Goal: Task Accomplishment & Management: Manage account settings

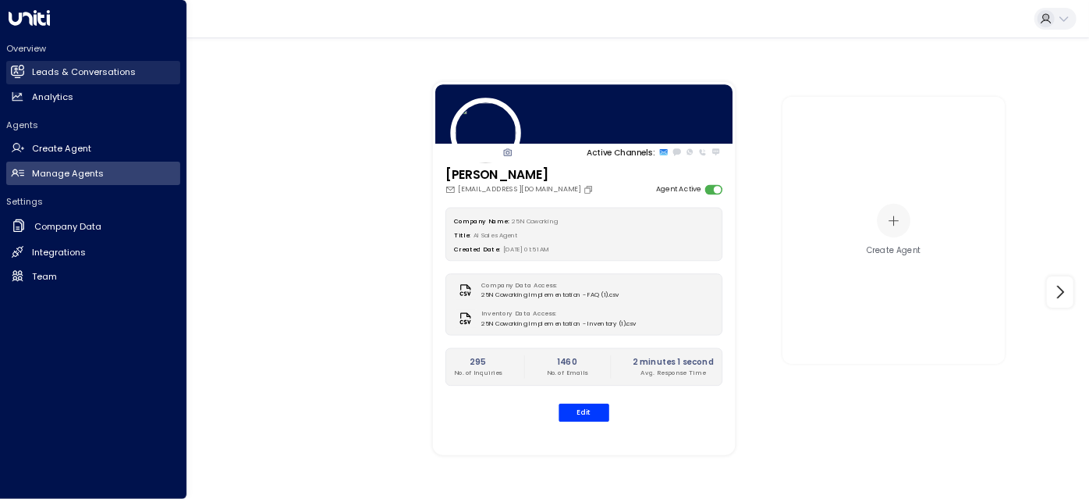
click at [62, 81] on link "Leads & Conversations Leads & Conversations" at bounding box center [93, 72] width 174 height 23
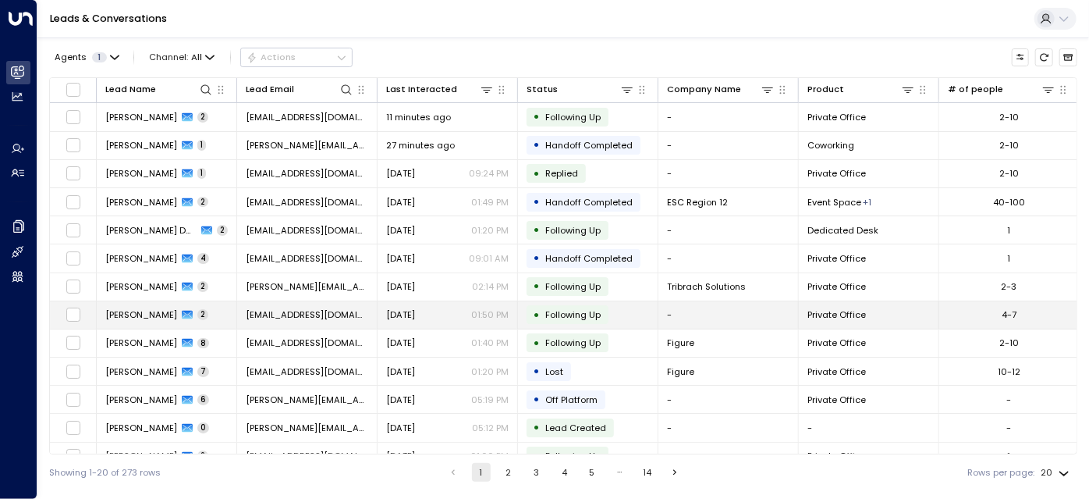
click at [396, 303] on td "[DATE] 01:50 PM" at bounding box center [448, 314] width 140 height 27
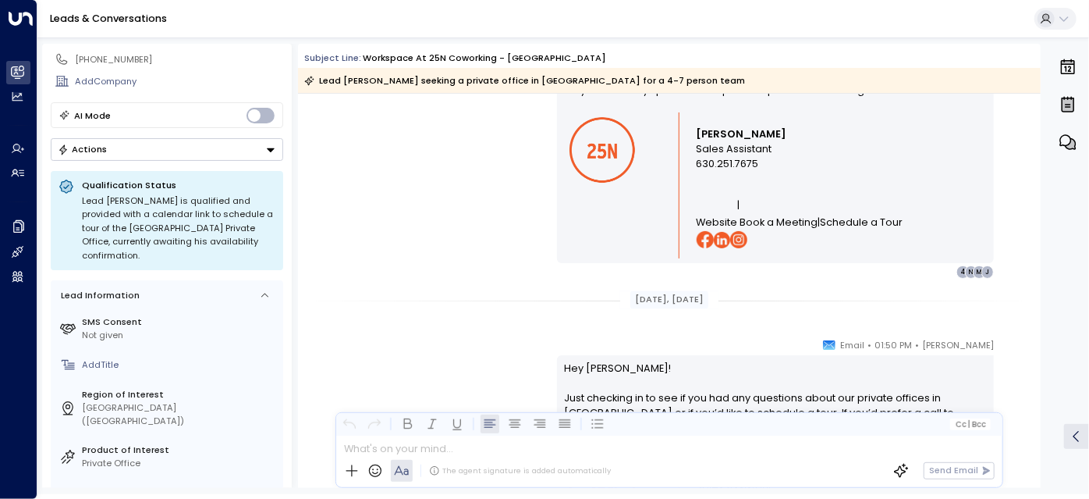
scroll to position [87, 0]
click at [150, 154] on button "Actions" at bounding box center [167, 148] width 233 height 23
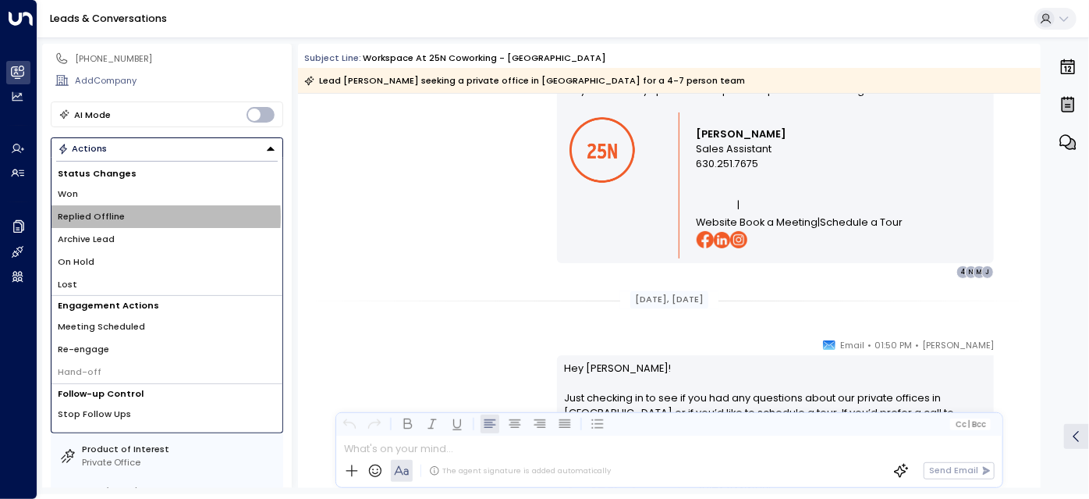
click at [126, 215] on li "Replied Offline" at bounding box center [166, 216] width 231 height 23
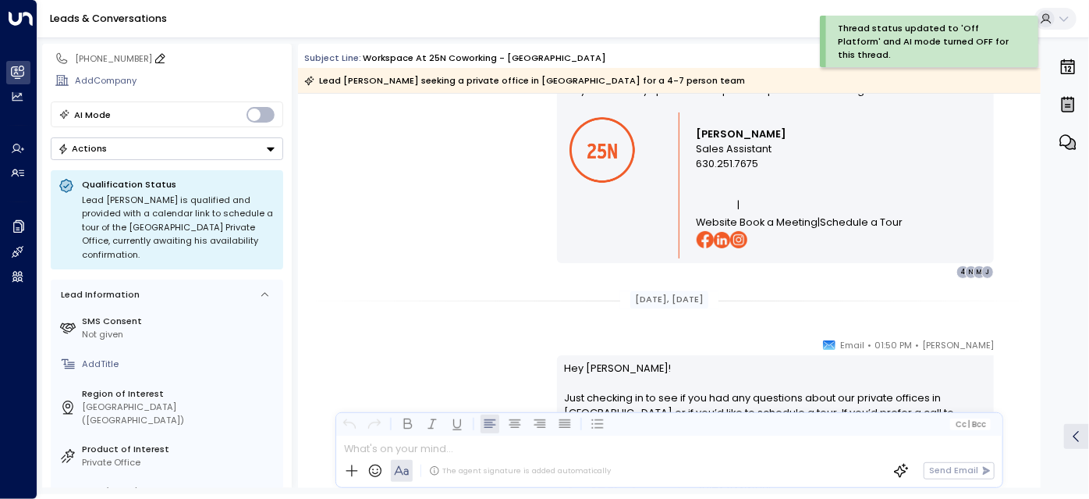
scroll to position [0, 0]
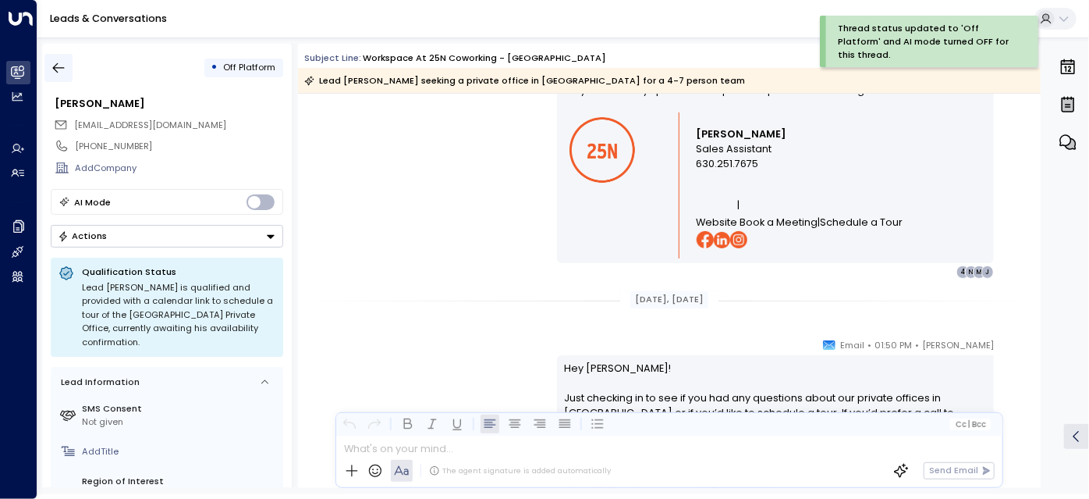
click at [65, 61] on icon "button" at bounding box center [59, 68] width 16 height 16
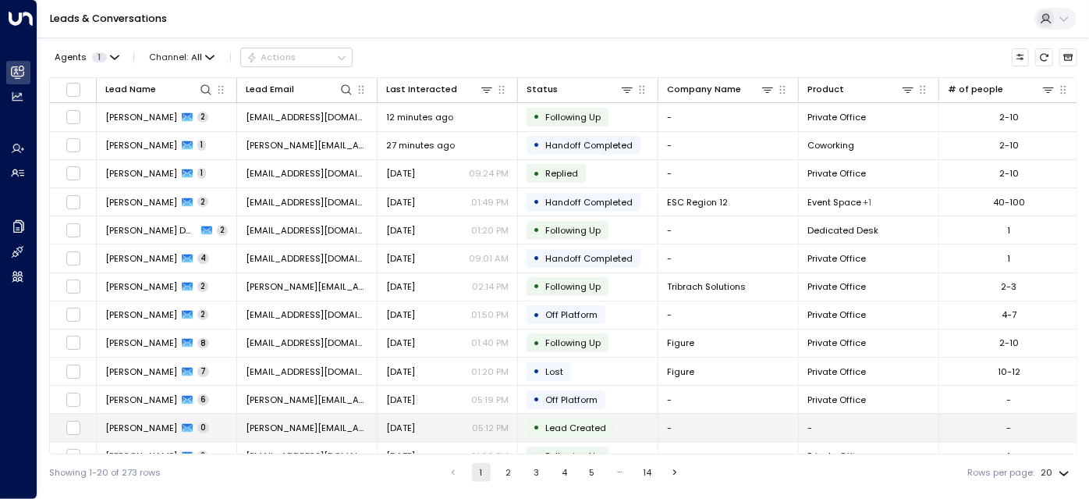
click at [366, 420] on td "[PERSON_NAME][EMAIL_ADDRESS][PERSON_NAME][DOMAIN_NAME]" at bounding box center [307, 427] width 140 height 27
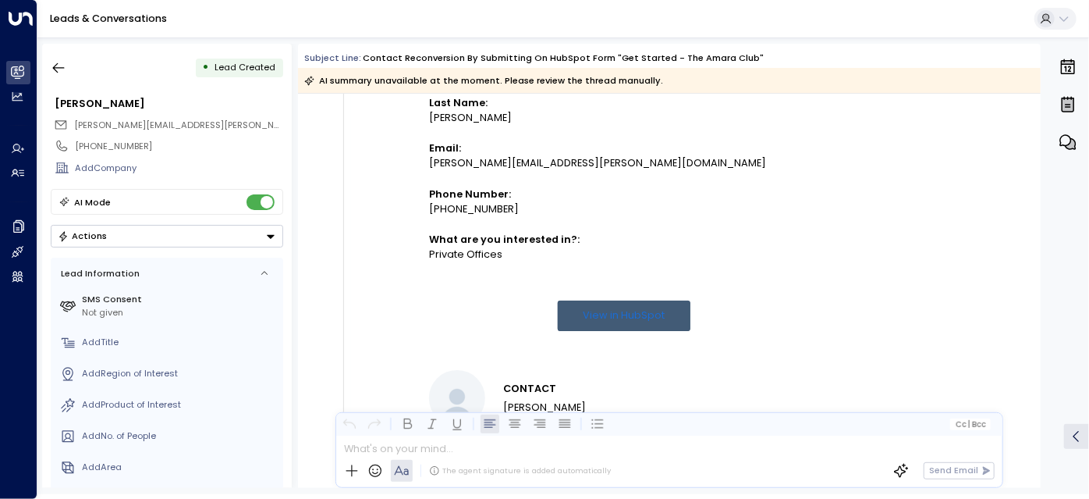
scroll to position [798, 0]
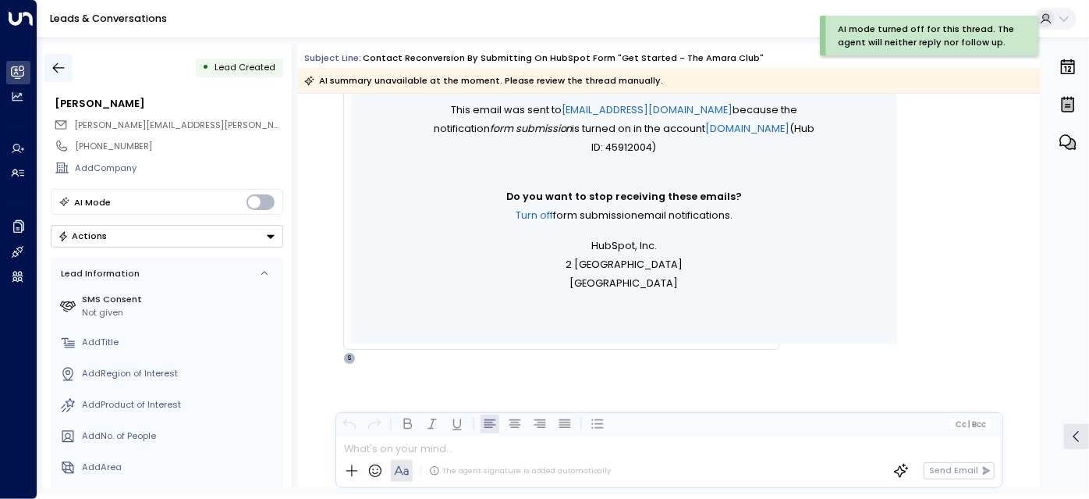
click at [57, 63] on icon "button" at bounding box center [59, 68] width 12 height 10
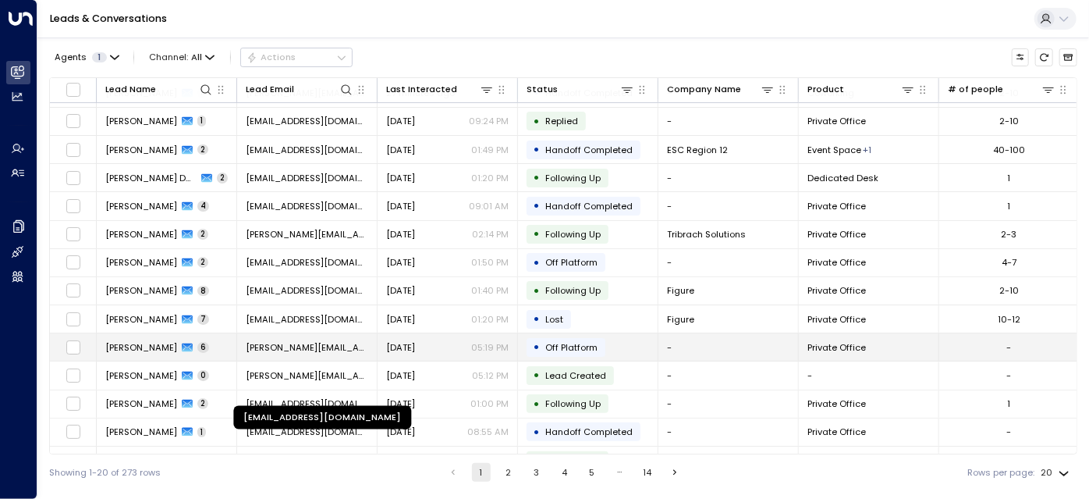
scroll to position [69, 0]
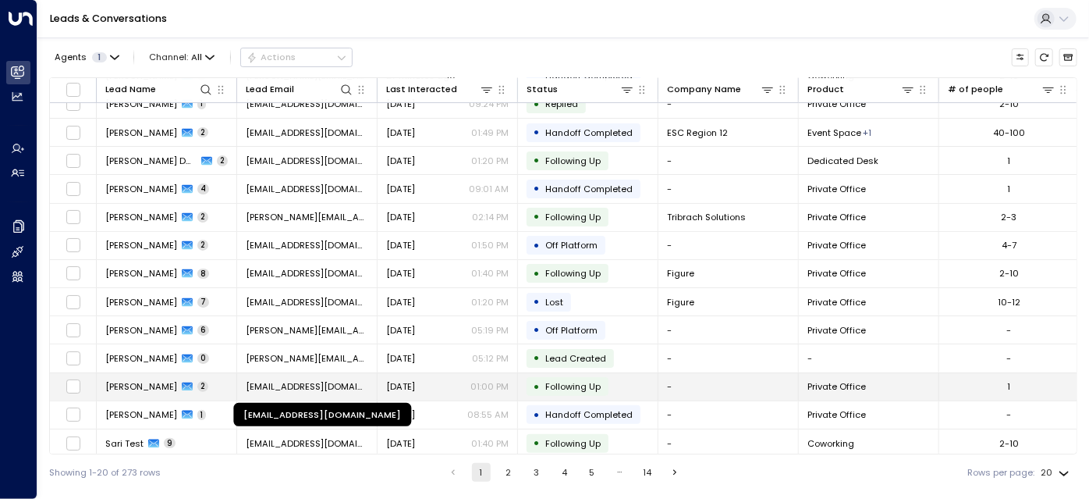
click at [325, 385] on span "[EMAIL_ADDRESS][DOMAIN_NAME]" at bounding box center [307, 386] width 123 height 12
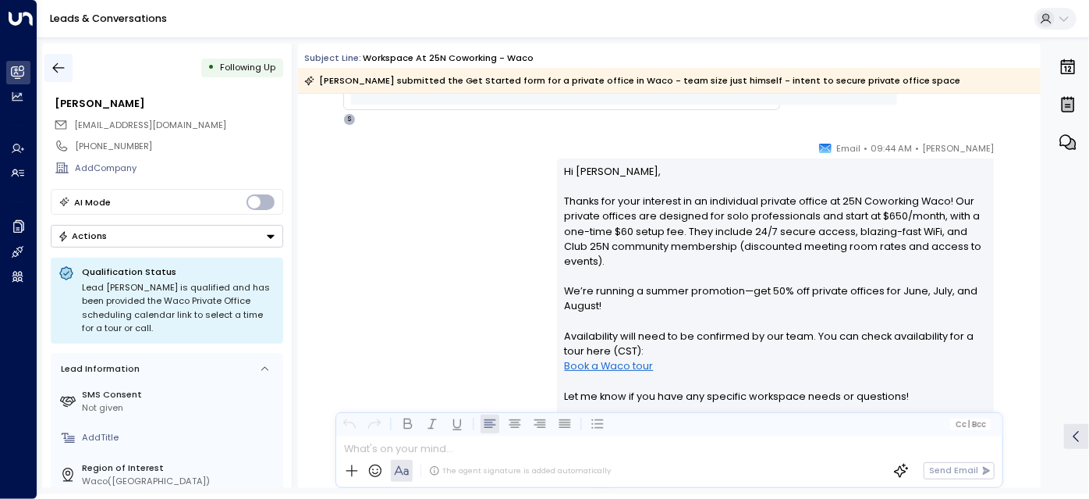
click at [59, 66] on icon "button" at bounding box center [59, 68] width 16 height 16
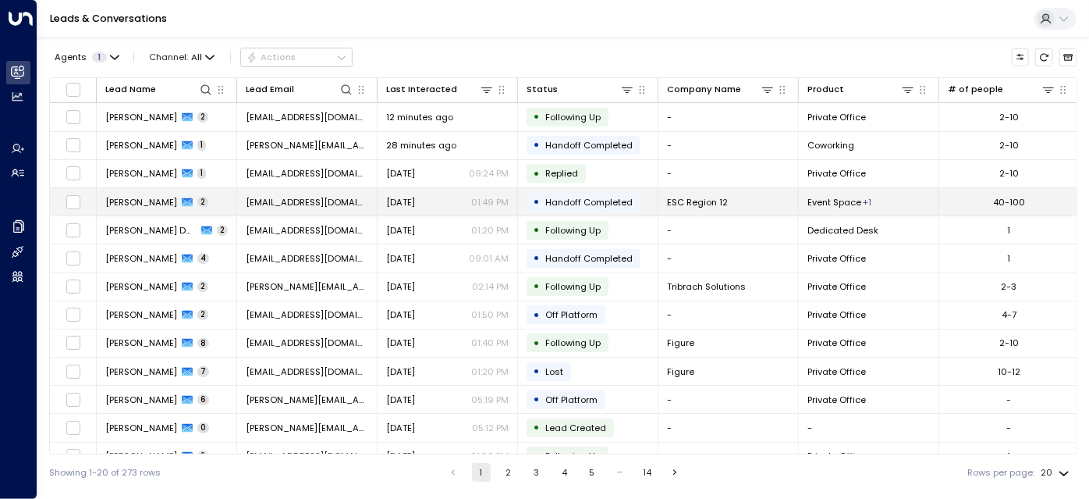
click at [435, 205] on div "[DATE] 01:49 PM" at bounding box center [447, 202] width 123 height 12
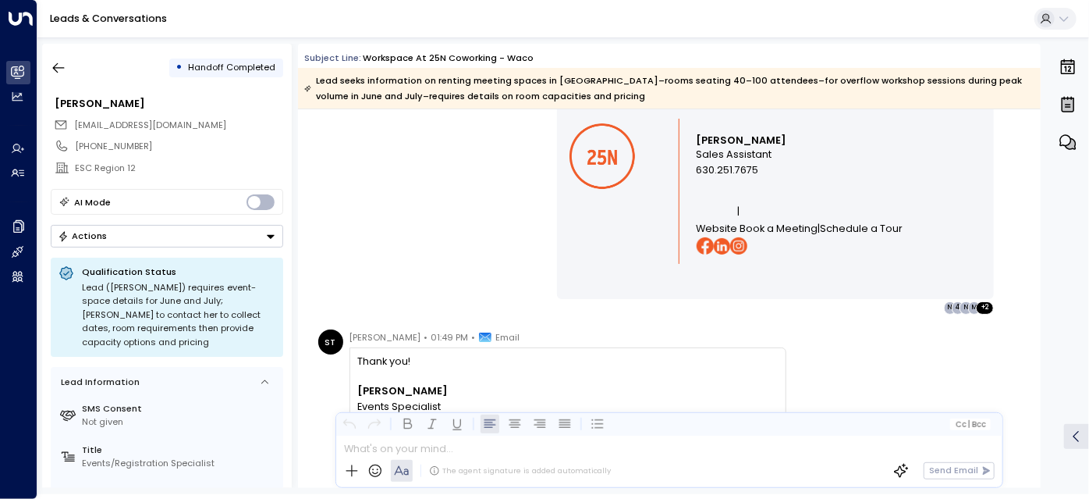
scroll to position [1587, 0]
click at [62, 62] on icon "button" at bounding box center [59, 68] width 16 height 16
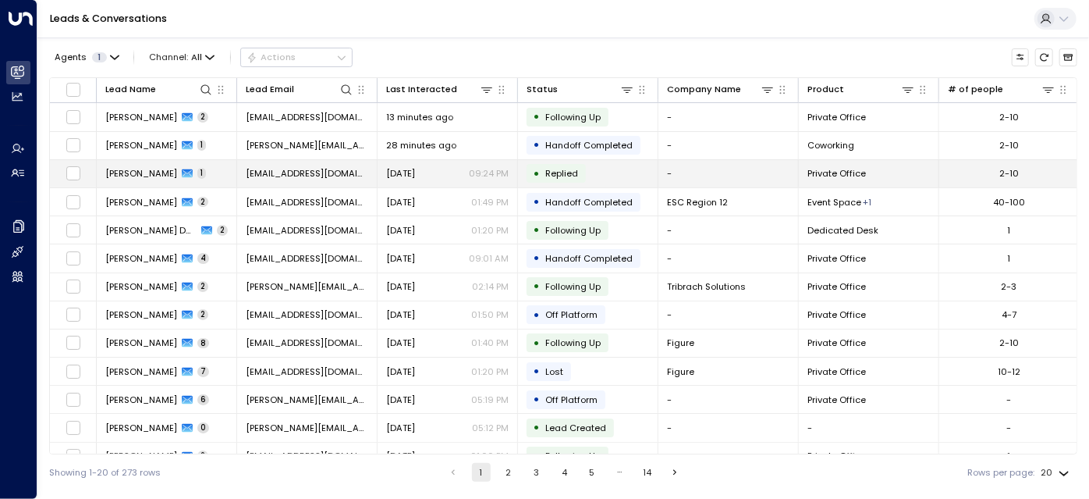
click at [335, 172] on span "[EMAIL_ADDRESS][DOMAIN_NAME]" at bounding box center [307, 173] width 123 height 12
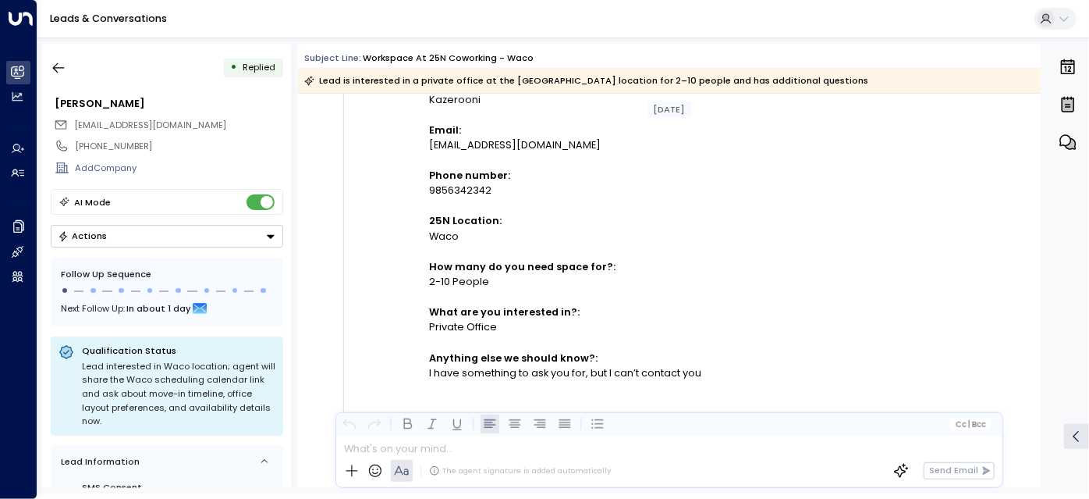
scroll to position [338, 0]
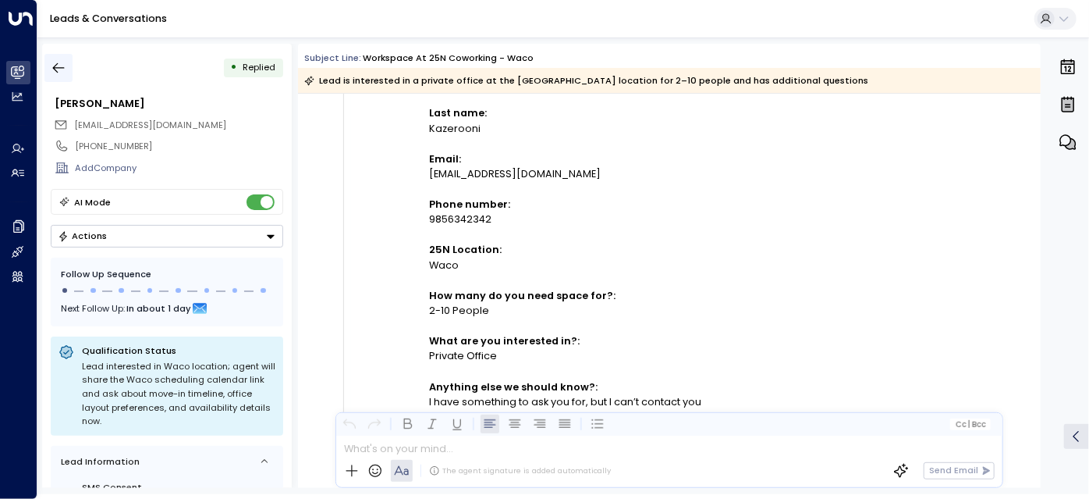
click at [59, 64] on icon "button" at bounding box center [59, 68] width 16 height 16
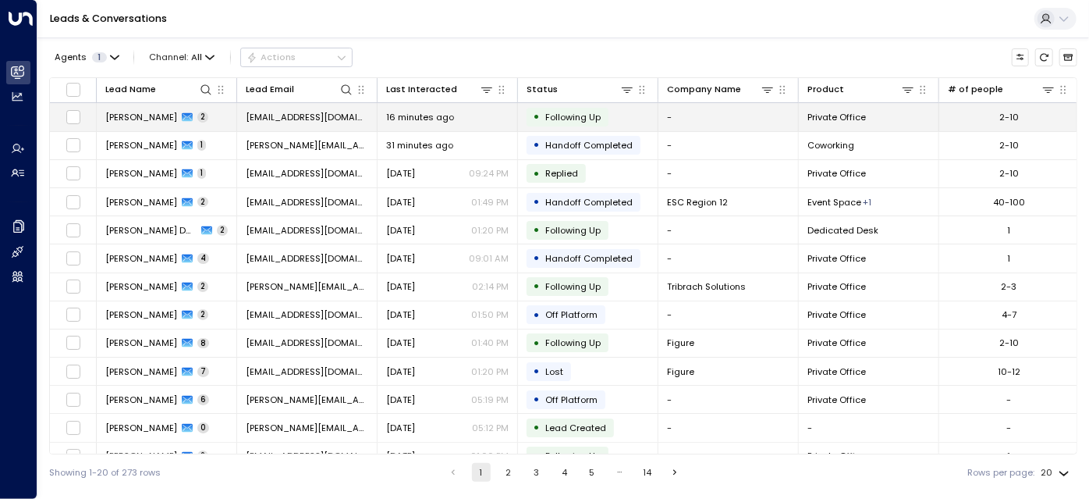
click at [389, 114] on span "16 minutes ago" at bounding box center [420, 117] width 68 height 12
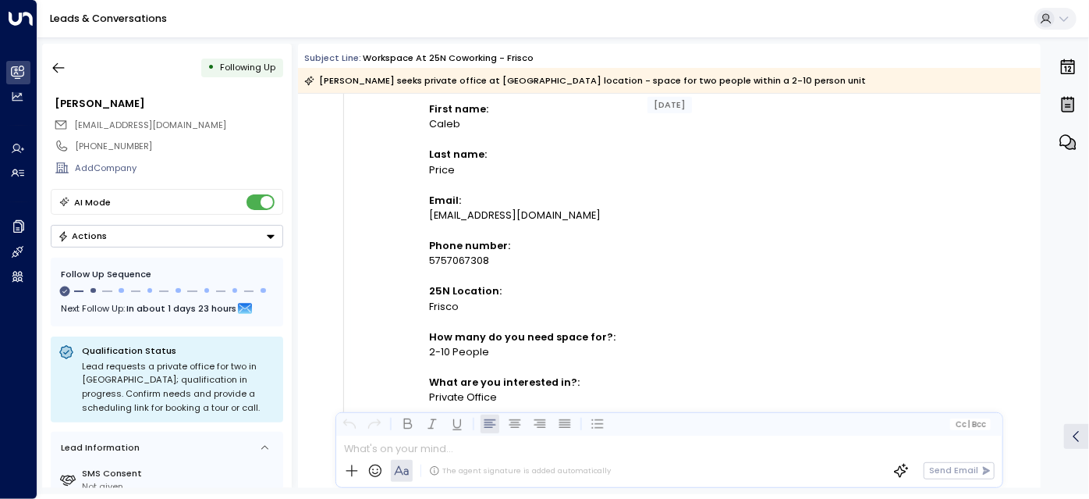
scroll to position [276, 0]
